Goal: Task Accomplishment & Management: Manage account settings

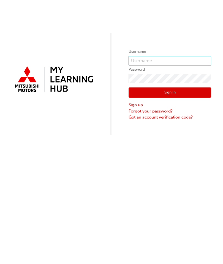
click at [186, 62] on input "text" at bounding box center [169, 60] width 83 height 9
type input "0005809703"
click at [182, 119] on link "Got an account verification code?" at bounding box center [169, 117] width 83 height 6
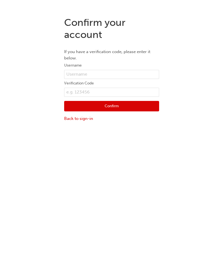
click at [78, 120] on link "Back to sign-in" at bounding box center [111, 119] width 95 height 6
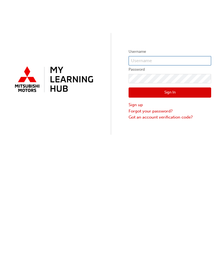
click at [168, 61] on input "text" at bounding box center [169, 60] width 83 height 9
type input "0005809703"
click at [153, 86] on div "Sign In Sign up Forgot your password? Got an account verification code?" at bounding box center [169, 101] width 83 height 37
click at [88, 142] on div "Username 0005809703 Password Sign In Sign up Forgot your password? Got an accou…" at bounding box center [111, 132] width 223 height 264
click at [175, 95] on button "Sign In" at bounding box center [169, 92] width 83 height 10
